Goal: Information Seeking & Learning: Learn about a topic

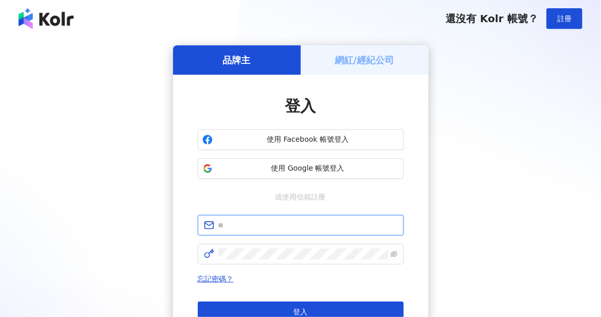
click at [263, 227] on input "text" at bounding box center [307, 224] width 179 height 11
type input "**********"
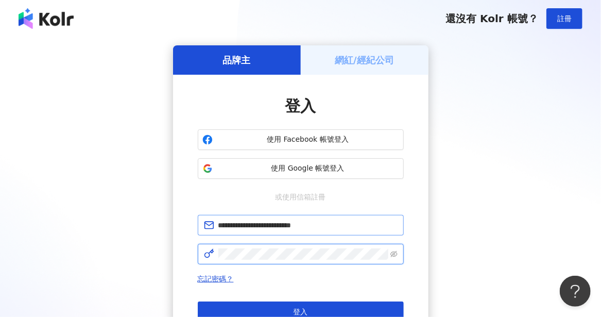
click button "登入" at bounding box center [301, 311] width 206 height 21
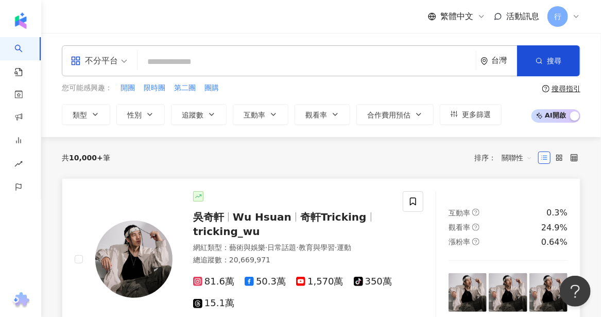
click at [206, 282] on span "81.6萬" at bounding box center [213, 281] width 41 height 11
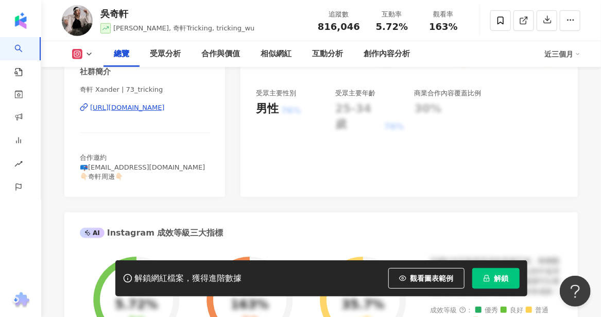
scroll to position [206, 0]
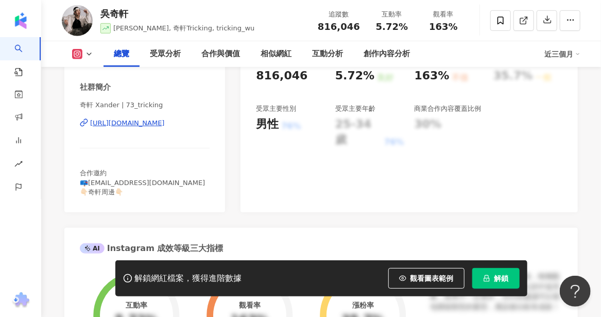
click at [104, 128] on div "[URL][DOMAIN_NAME]" at bounding box center [127, 122] width 75 height 9
